Goal: Task Accomplishment & Management: Manage account settings

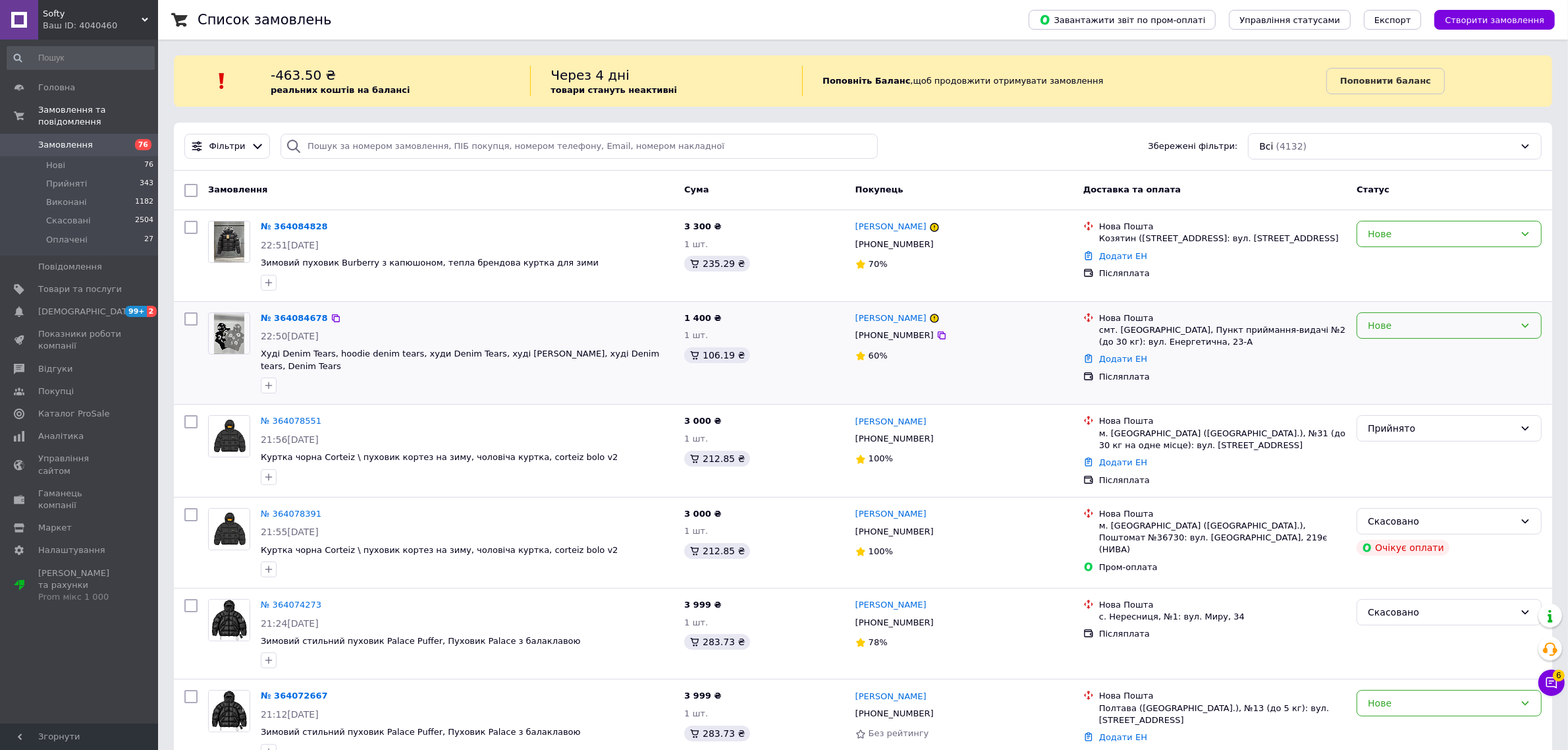
drag, startPoint x: 1358, startPoint y: 325, endPoint x: 1365, endPoint y: 335, distance: 12.2
click at [1358, 325] on div "Нове" at bounding box center [1448, 326] width 185 height 27
drag, startPoint x: 1381, startPoint y: 395, endPoint x: 1364, endPoint y: 389, distance: 18.0
click at [1381, 395] on li "Скасовано" at bounding box center [1449, 403] width 183 height 24
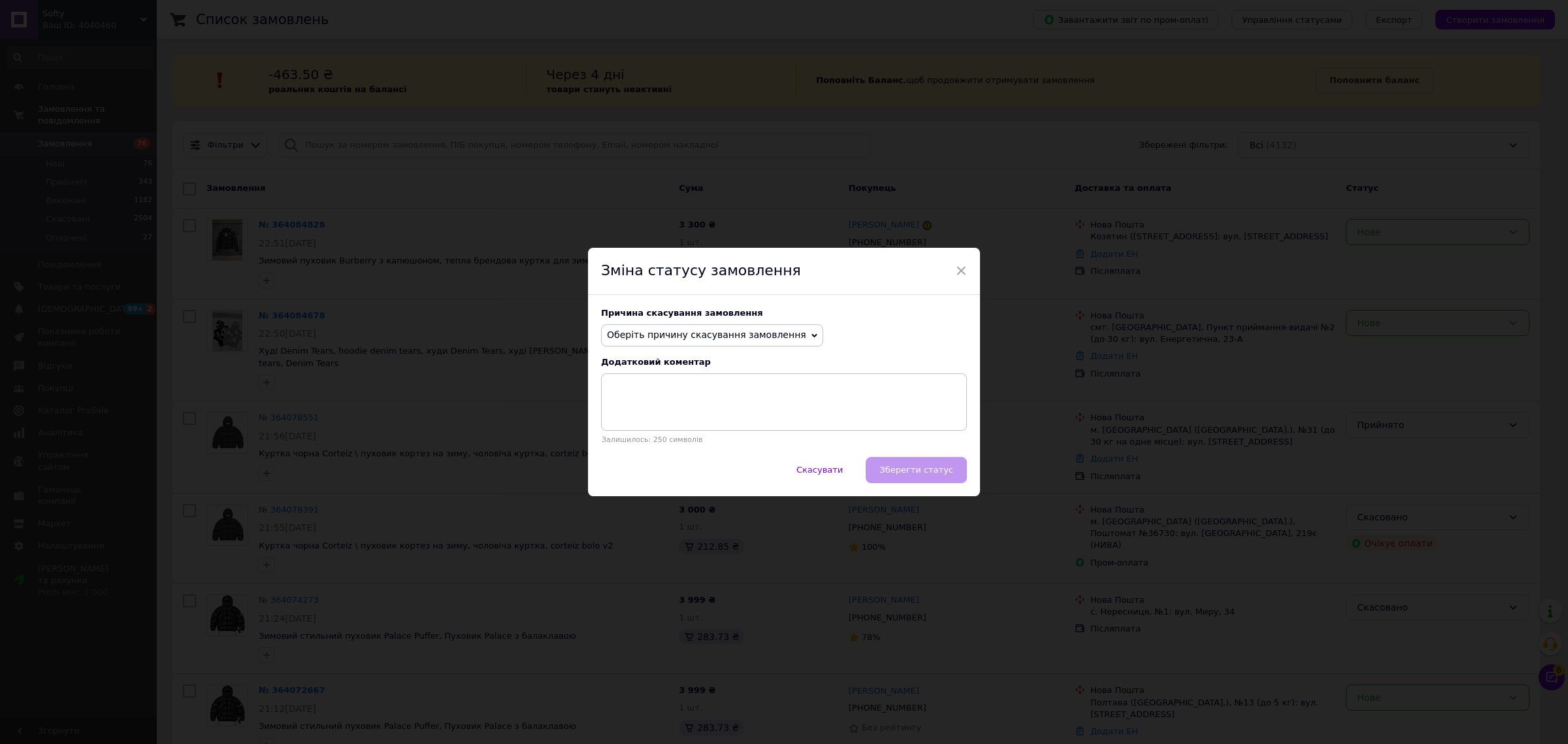
drag, startPoint x: 758, startPoint y: 340, endPoint x: 670, endPoint y: 413, distance: 114.3
click at [758, 340] on span "Оберіть причину скасування замовлення" at bounding box center [707, 335] width 199 height 11
click at [669, 386] on li "Немає різновиду товару" at bounding box center [712, 379] width 221 height 18
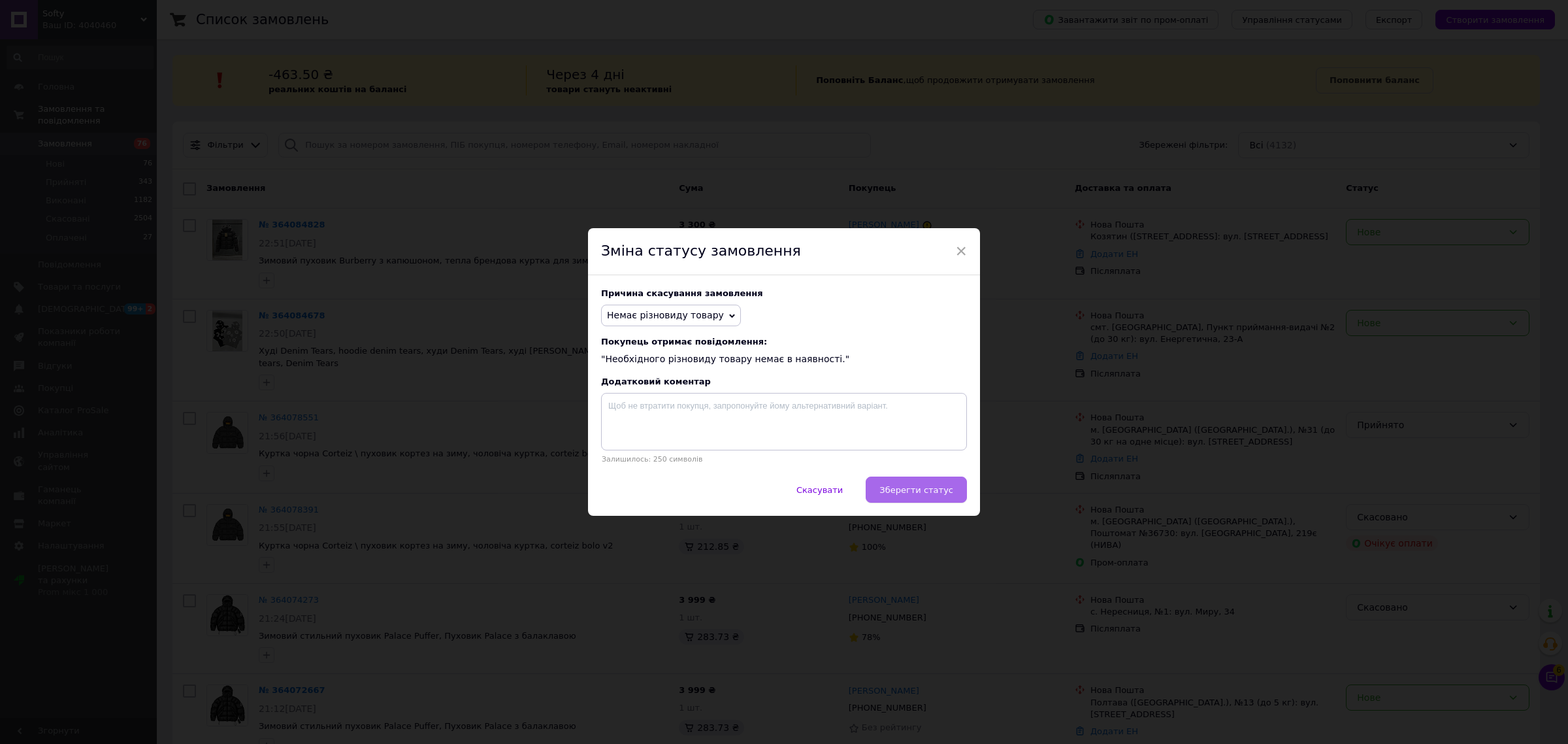
click at [926, 495] on span "Зберегти статус" at bounding box center [917, 490] width 74 height 10
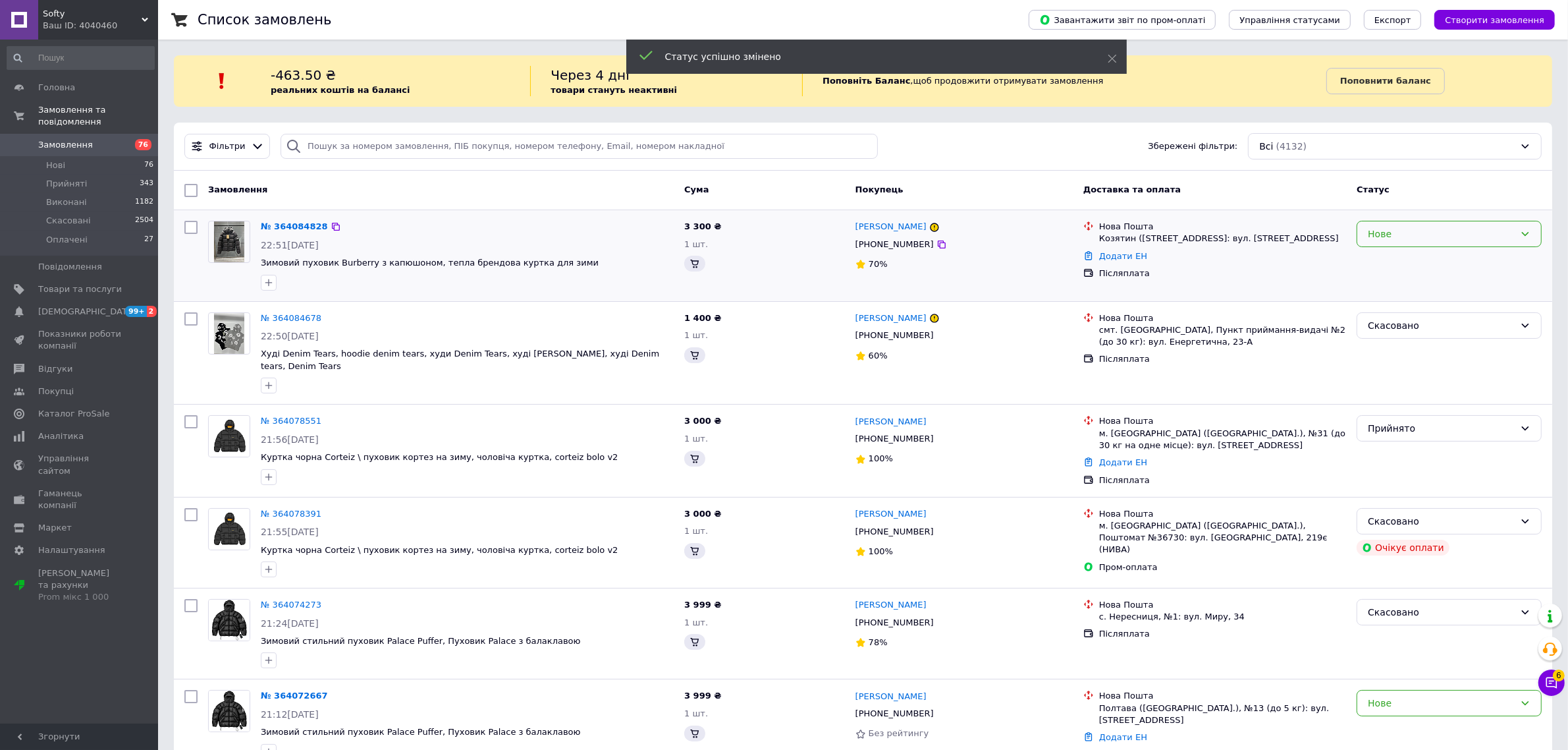
click at [1420, 238] on div "Нове" at bounding box center [1441, 233] width 147 height 14
click at [1397, 307] on li "Скасовано" at bounding box center [1449, 310] width 183 height 24
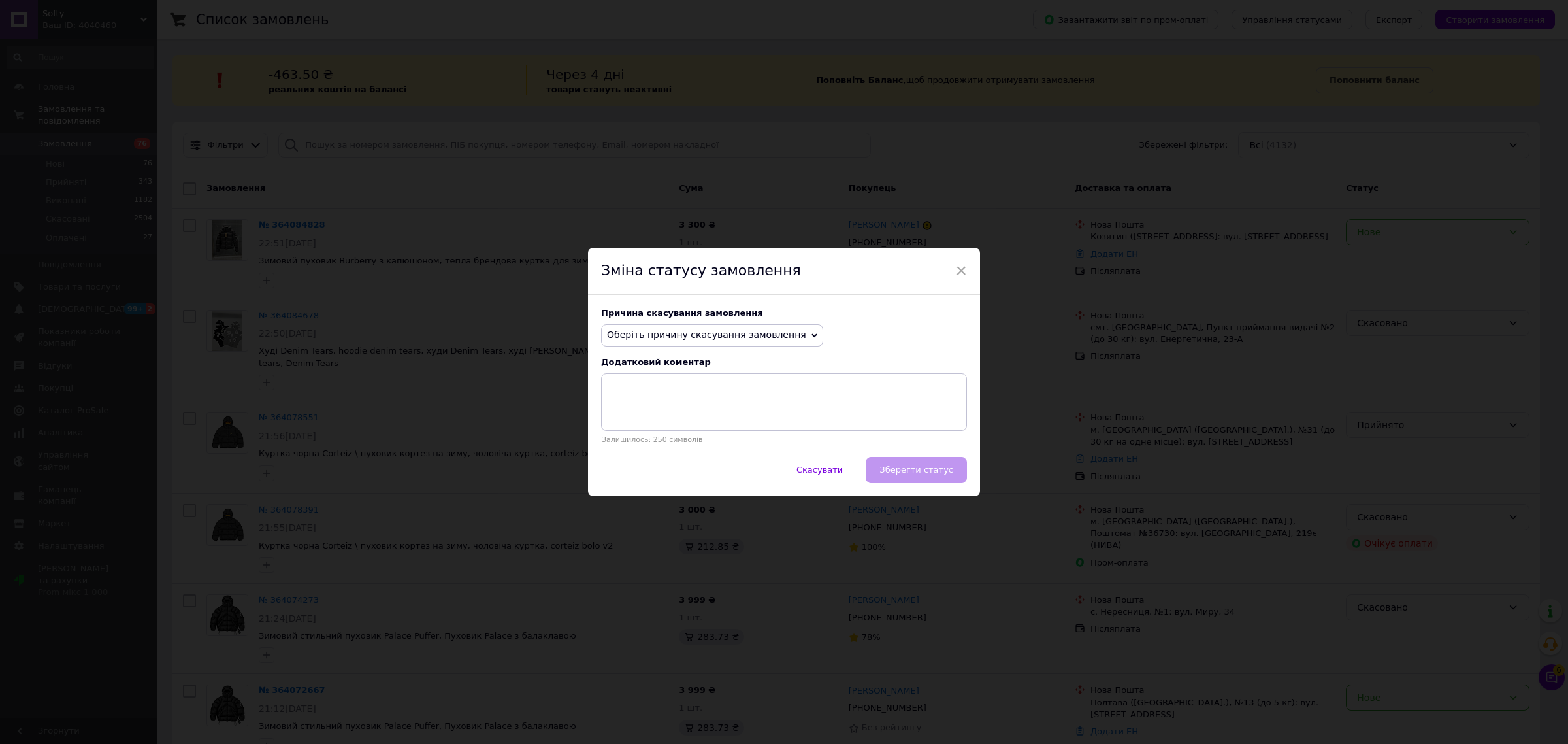
drag, startPoint x: 729, startPoint y: 327, endPoint x: 727, endPoint y: 335, distance: 8.2
click at [727, 335] on span "Оберіть причину скасування замовлення" at bounding box center [712, 335] width 222 height 22
drag, startPoint x: 690, startPoint y: 457, endPoint x: 801, endPoint y: 467, distance: 111.4
click at [691, 457] on li "Не вдається додзвонитися" at bounding box center [712, 453] width 221 height 18
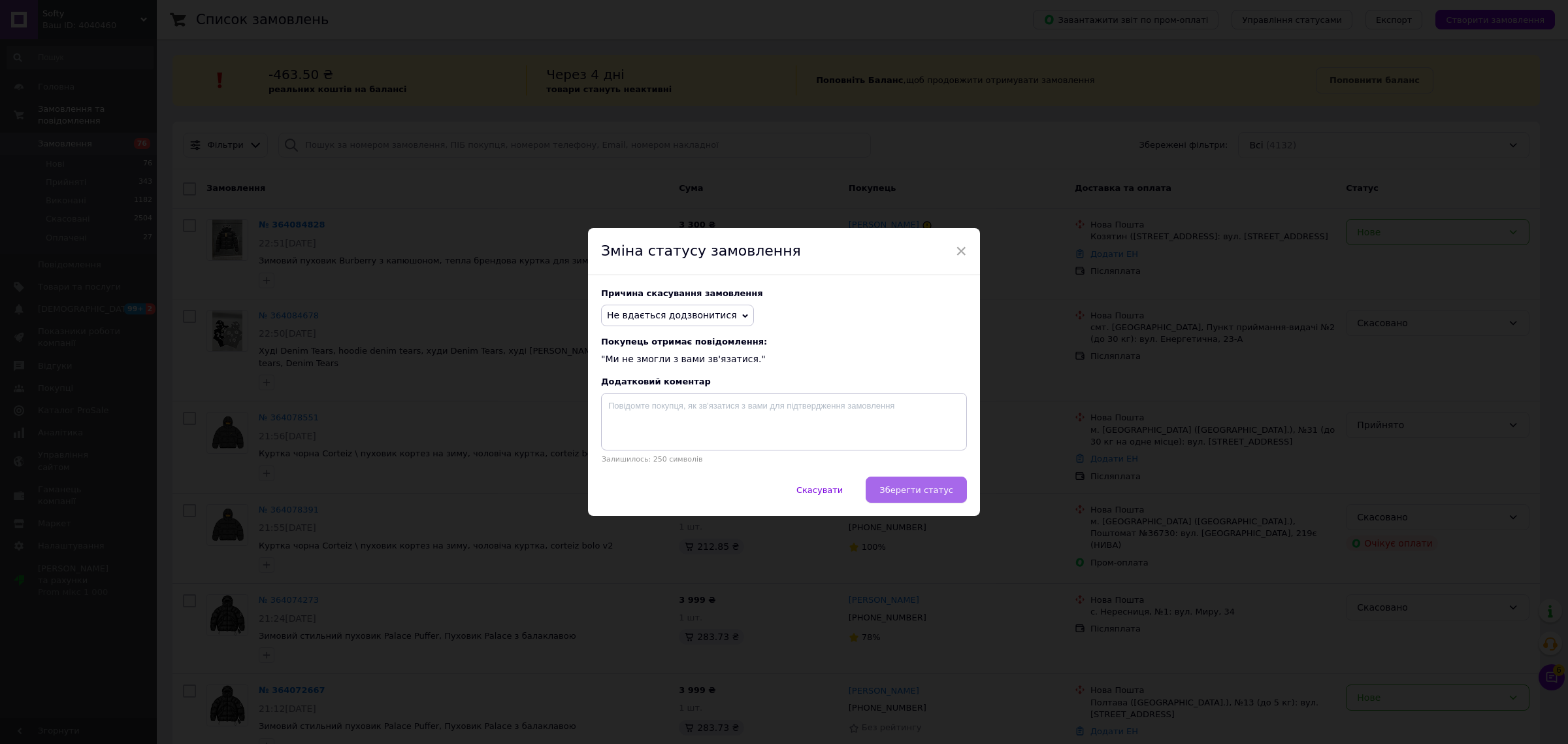
click at [926, 488] on span "Зберегти статус" at bounding box center [917, 490] width 74 height 10
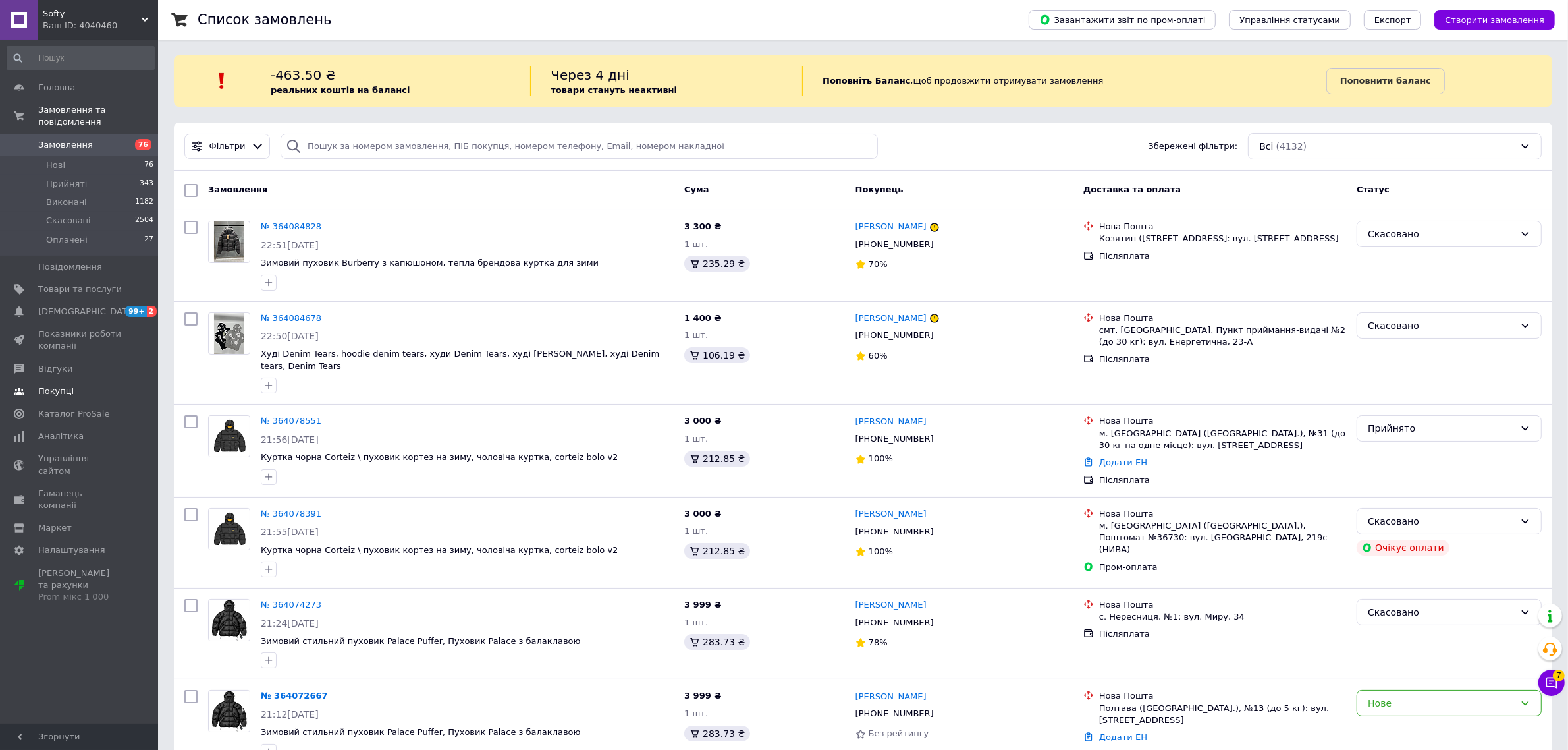
click at [86, 385] on span "Покупці" at bounding box center [80, 391] width 84 height 12
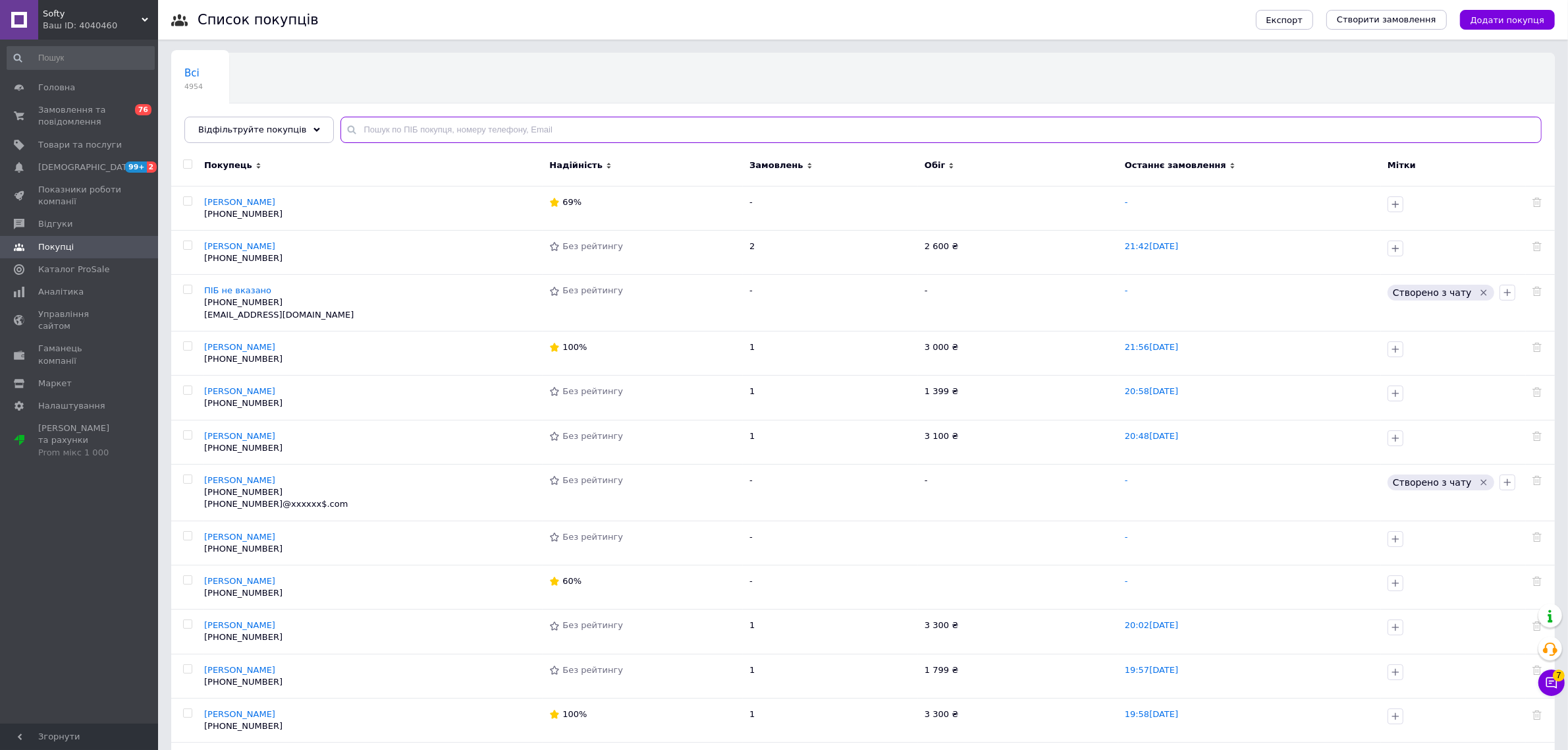
click at [413, 140] on input "text" at bounding box center [940, 130] width 1201 height 27
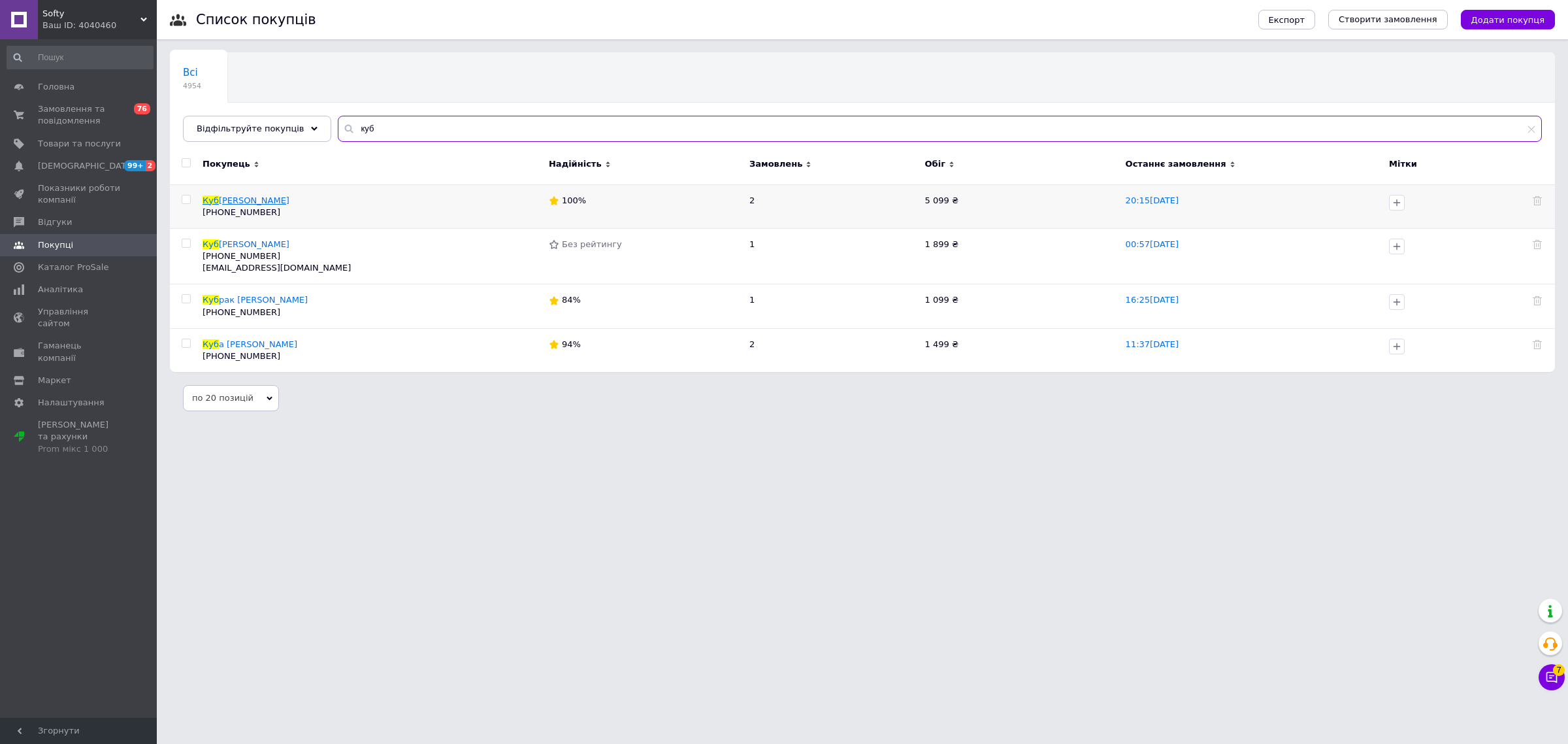
type input "куб"
click at [246, 198] on span "[PERSON_NAME]" at bounding box center [254, 200] width 71 height 10
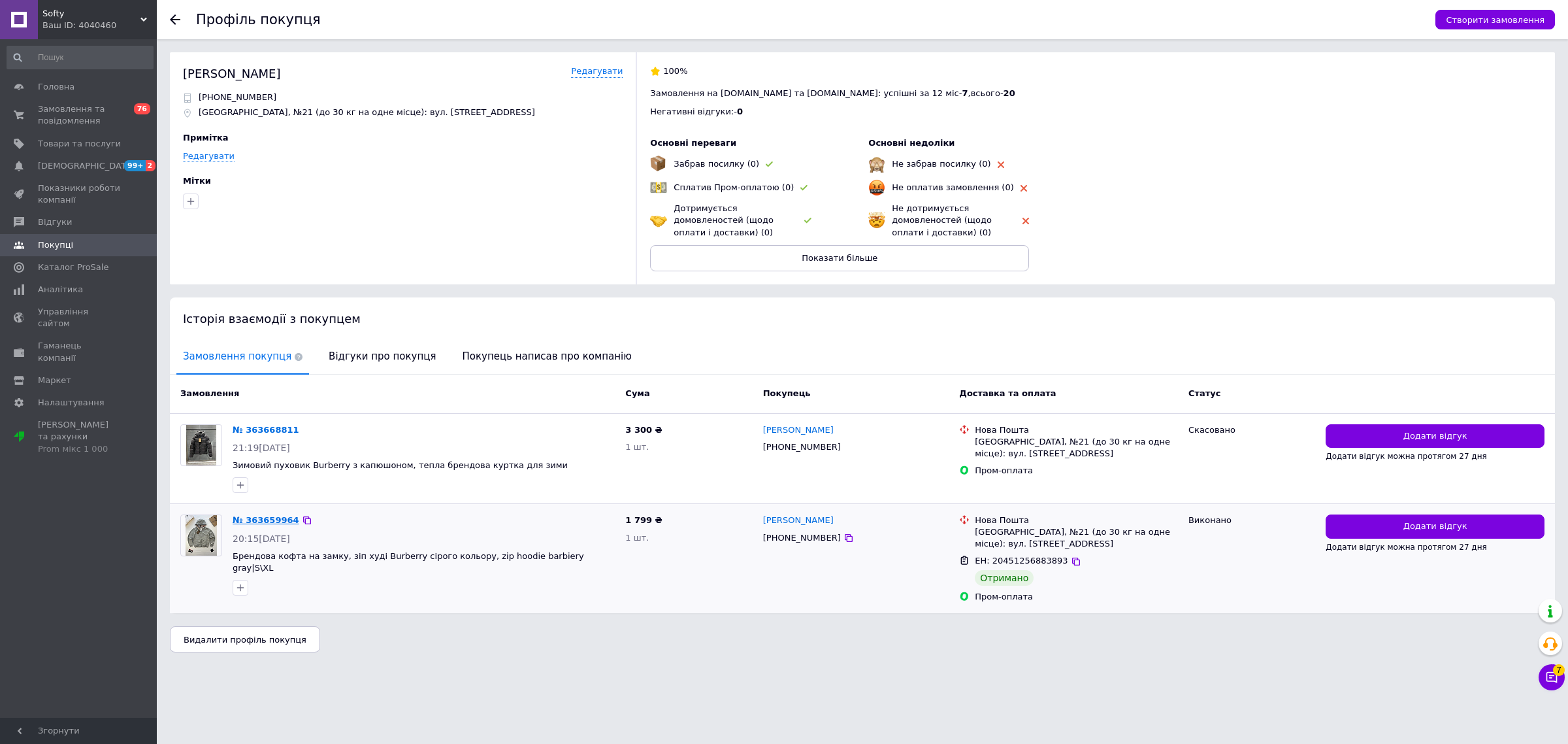
click at [248, 521] on link "№ 363659964" at bounding box center [265, 520] width 67 height 10
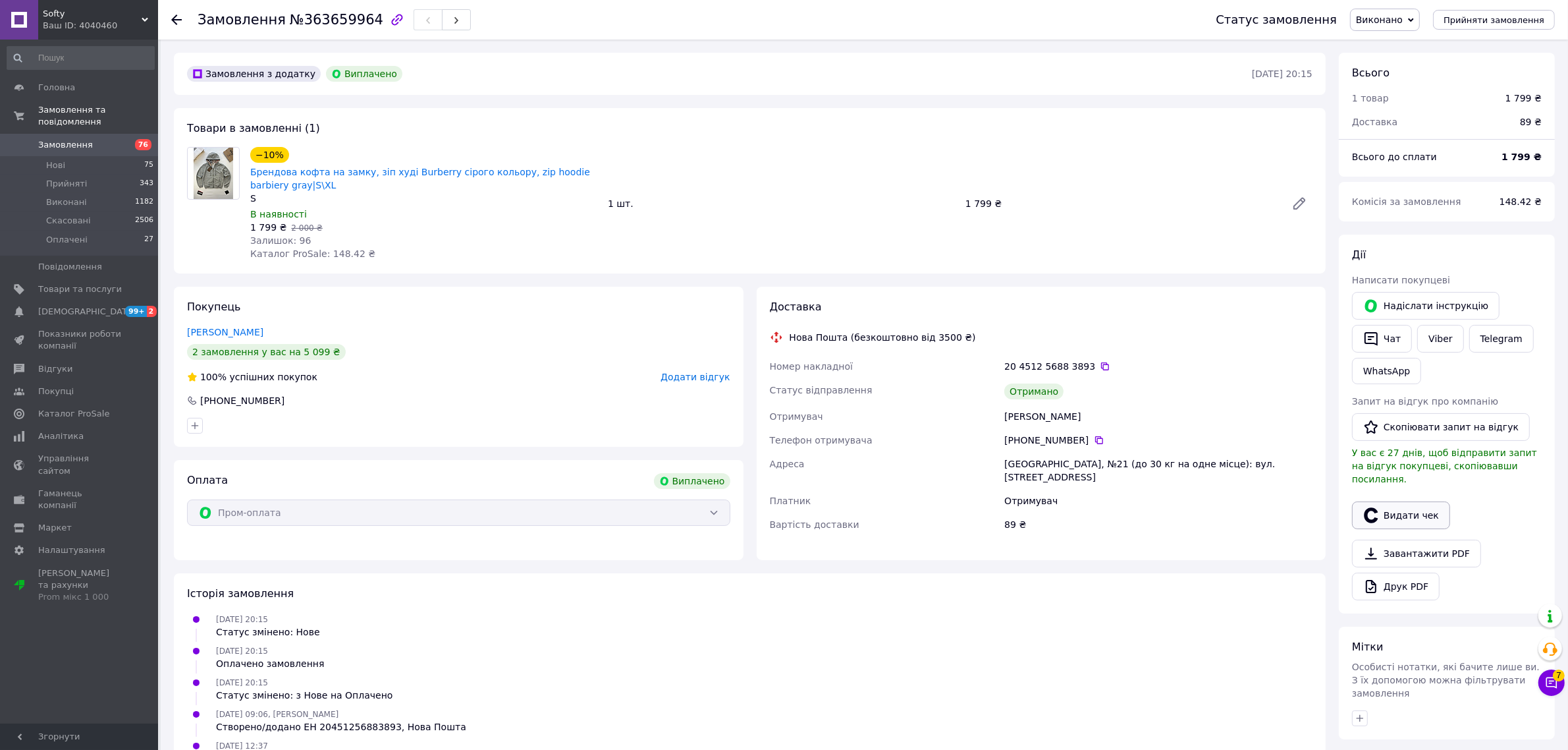
click at [1399, 502] on button "Видати чек" at bounding box center [1401, 515] width 98 height 27
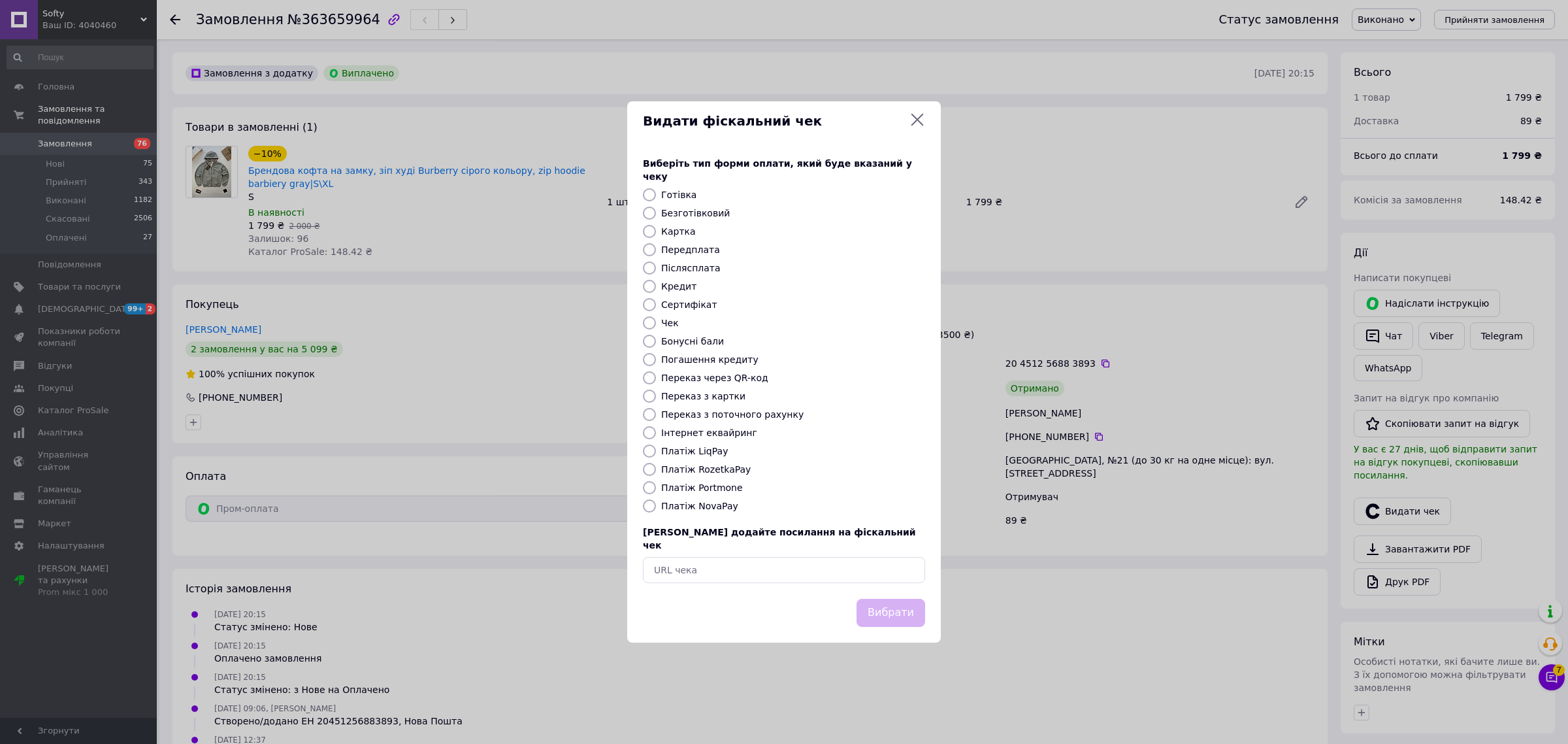
click at [646, 473] on input "Платіж RozetkaPay" at bounding box center [650, 470] width 13 height 13
radio input "true"
click at [889, 599] on button "Вибрати" at bounding box center [890, 613] width 68 height 28
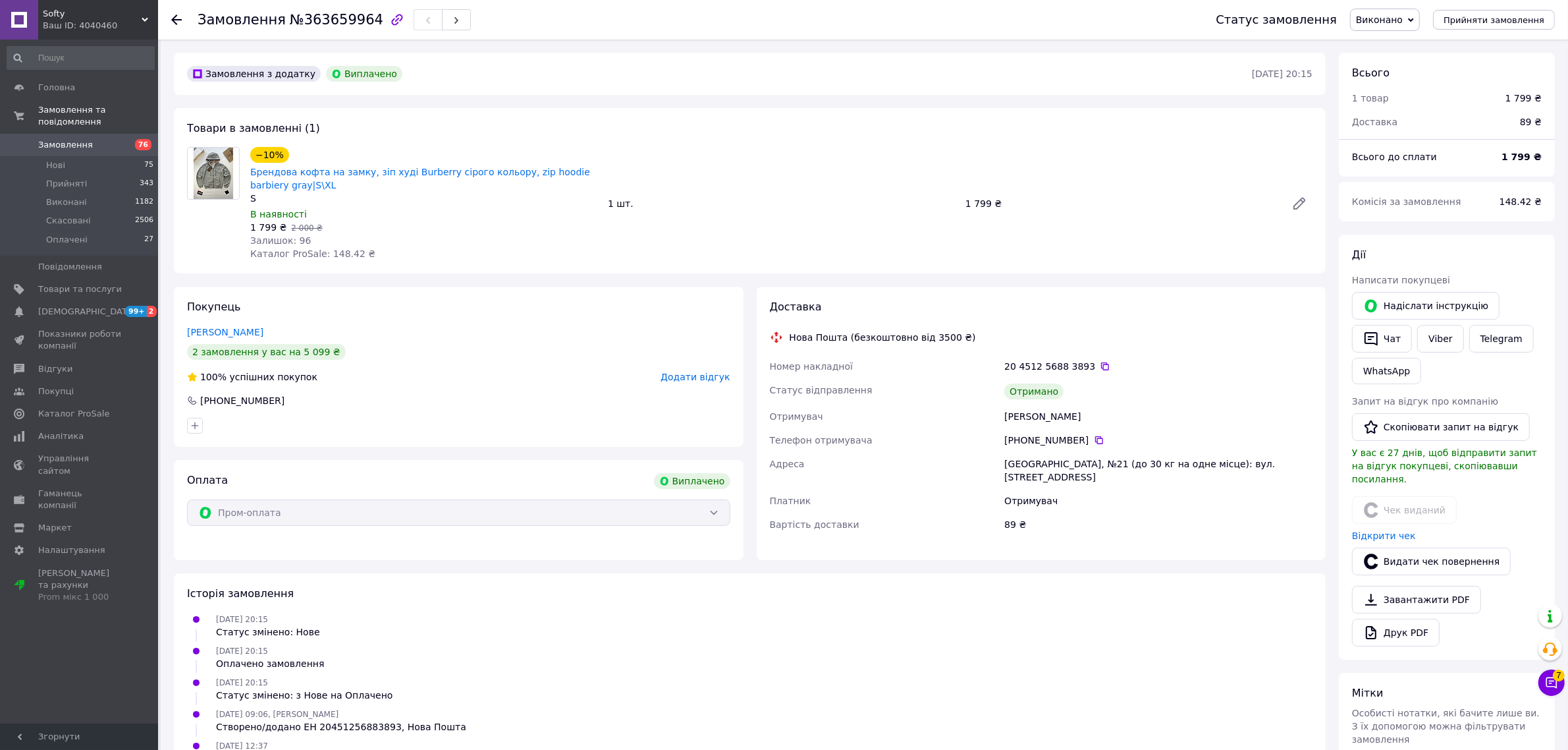
click at [96, 139] on span "Замовлення" at bounding box center [80, 145] width 84 height 12
